Goal: Obtain resource: Download file/media

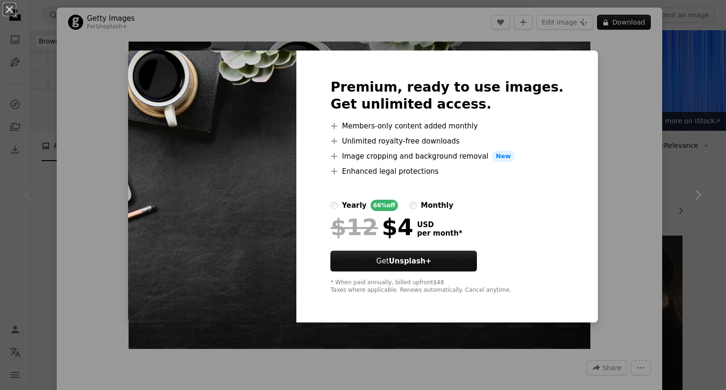
click at [468, 173] on li "A plus sign Enhanced legal protections" at bounding box center [446, 171] width 233 height 11
click at [542, 111] on div "Premium, ready to use images. Get unlimited access. A plus sign Members-only co…" at bounding box center [446, 187] width 301 height 272
click at [614, 98] on div "An X shape Premium, ready to use images. Get unlimited access. A plus sign Memb…" at bounding box center [363, 195] width 726 height 390
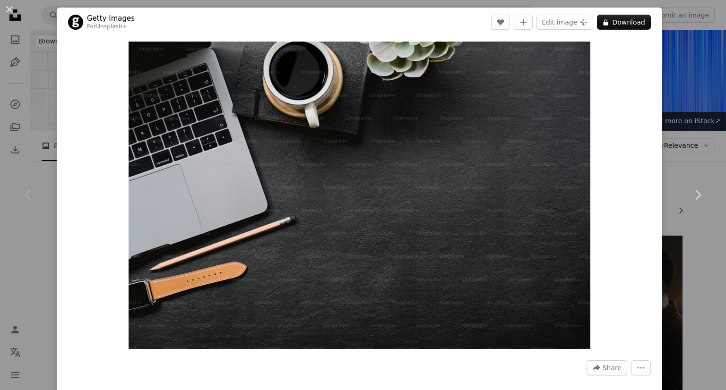
click at [28, 66] on div "An X shape Chevron left Chevron right Getty Images For Unsplash+ A heart A plus…" at bounding box center [363, 195] width 726 height 390
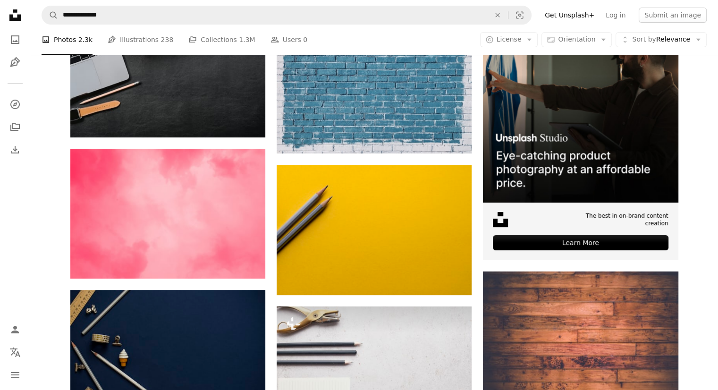
scroll to position [142, 0]
